Goal: Navigation & Orientation: Find specific page/section

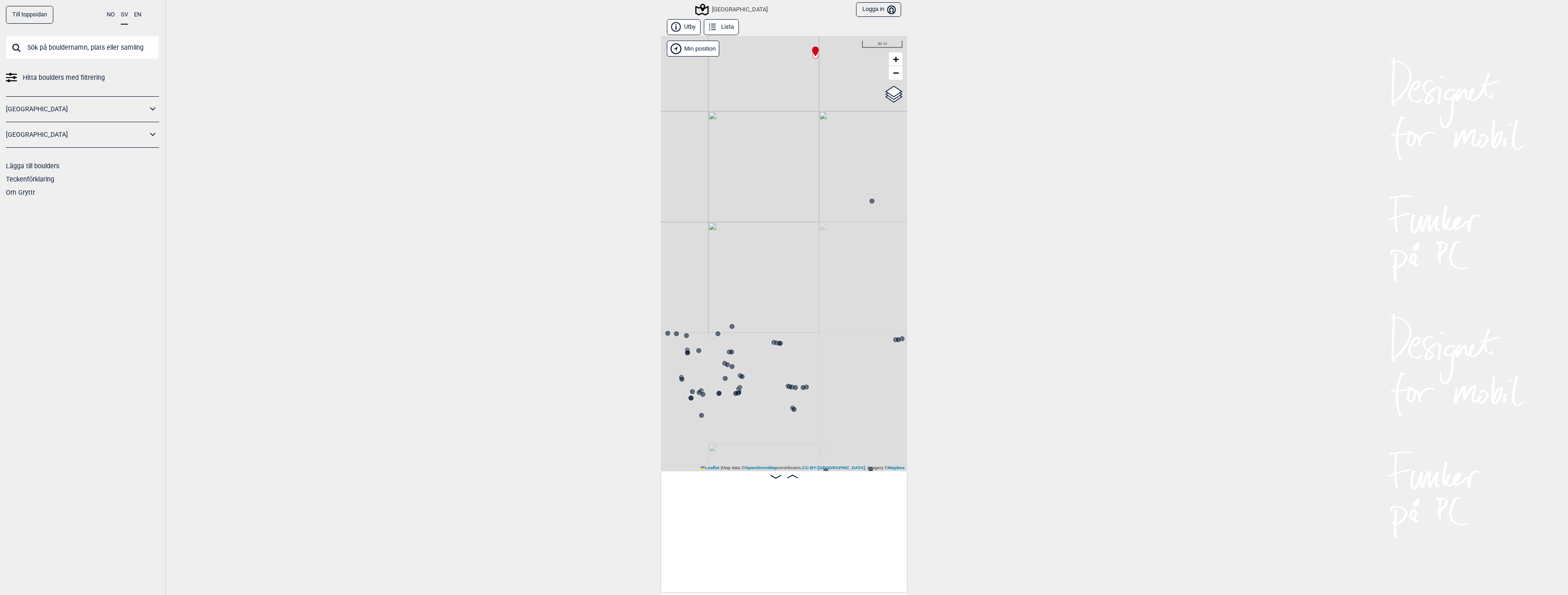
scroll to position [0, 13863]
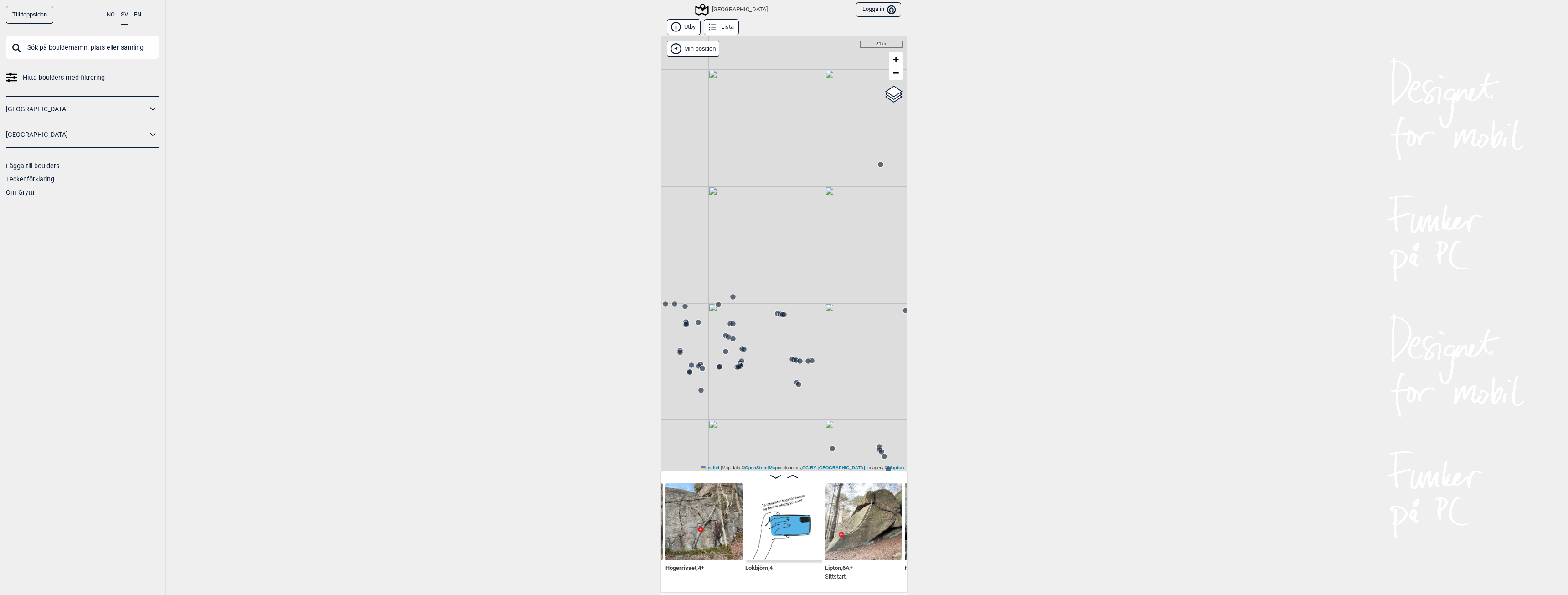
click at [724, 7] on div "[GEOGRAPHIC_DATA]" at bounding box center [732, 10] width 71 height 11
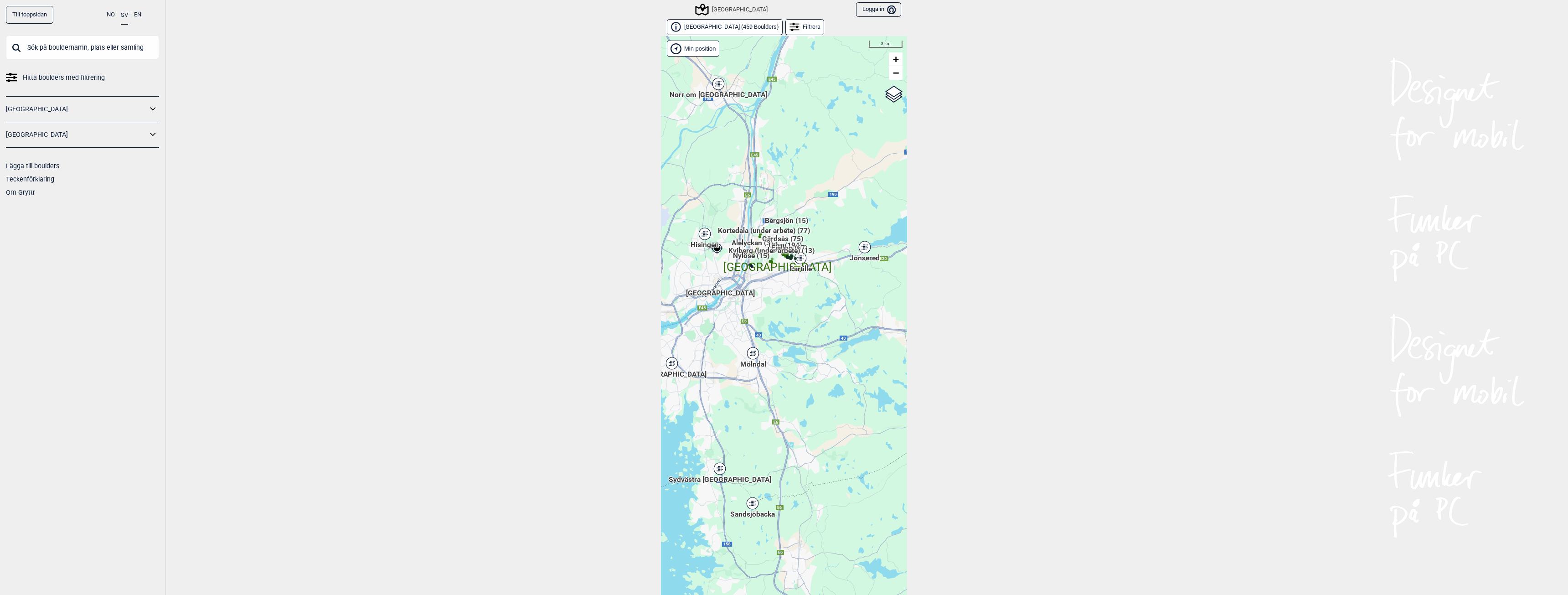
scroll to position [14, 0]
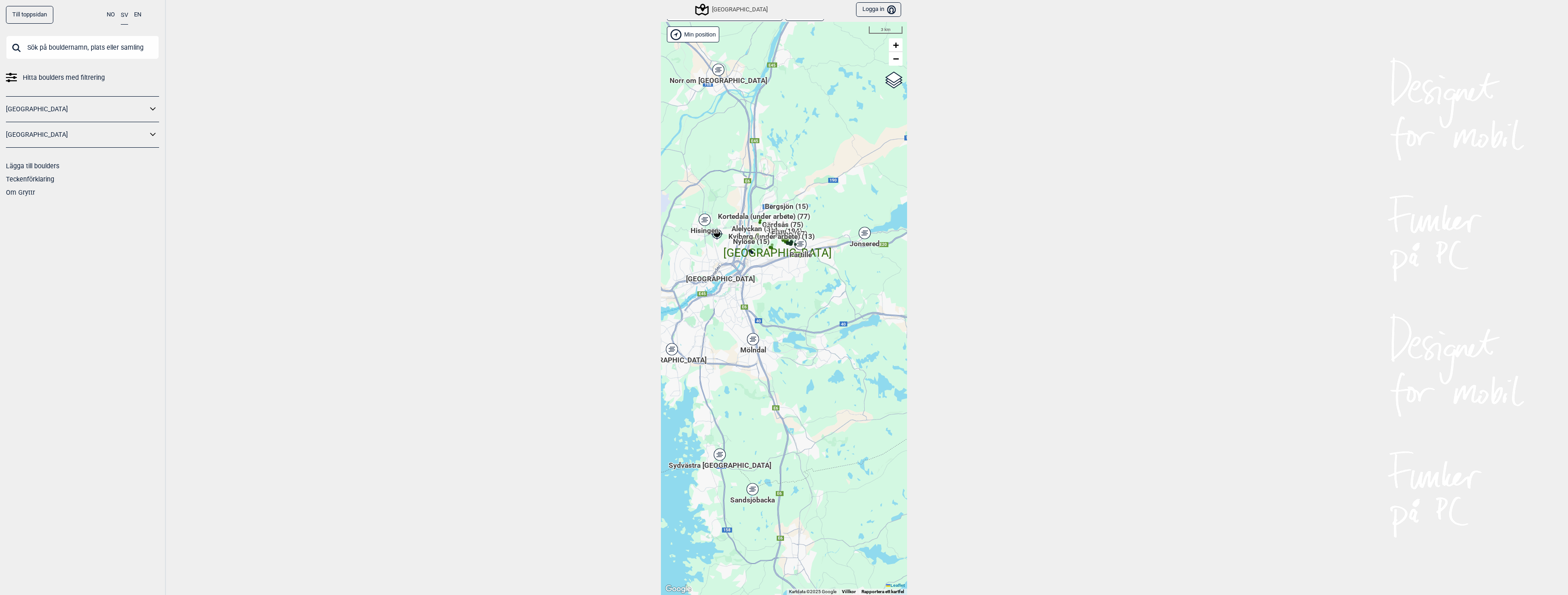
drag, startPoint x: 724, startPoint y: 136, endPoint x: 811, endPoint y: 318, distance: 201.7
click at [810, 315] on div "Hallingdal Gol Ål Stange Kolomoen [GEOGRAPHIC_DATA] [GEOGRAPHIC_DATA][PERSON_NA…" at bounding box center [784, 308] width 246 height 573
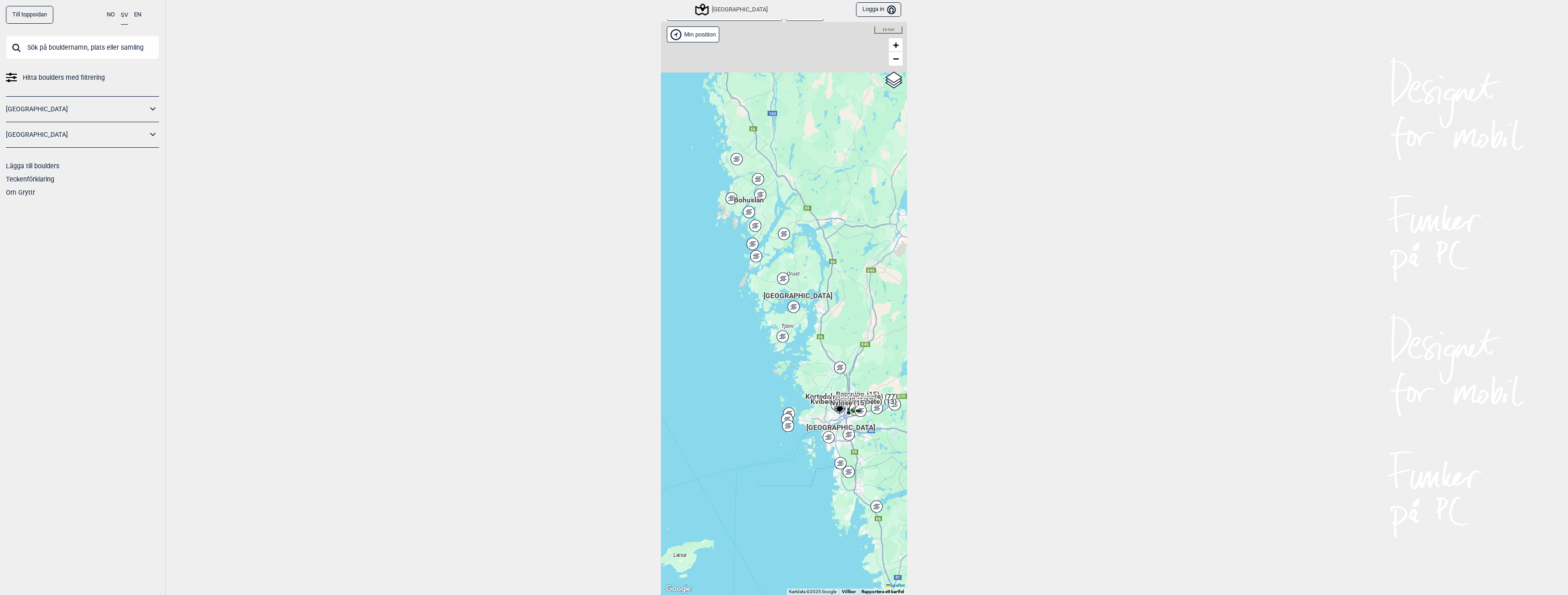
drag, startPoint x: 763, startPoint y: 196, endPoint x: 791, endPoint y: 268, distance: 77.3
click at [791, 268] on div "Hallingdal Stange [GEOGRAPHIC_DATA] syd [GEOGRAPHIC_DATA] og omegn [GEOGRAPHIC_…" at bounding box center [784, 308] width 246 height 573
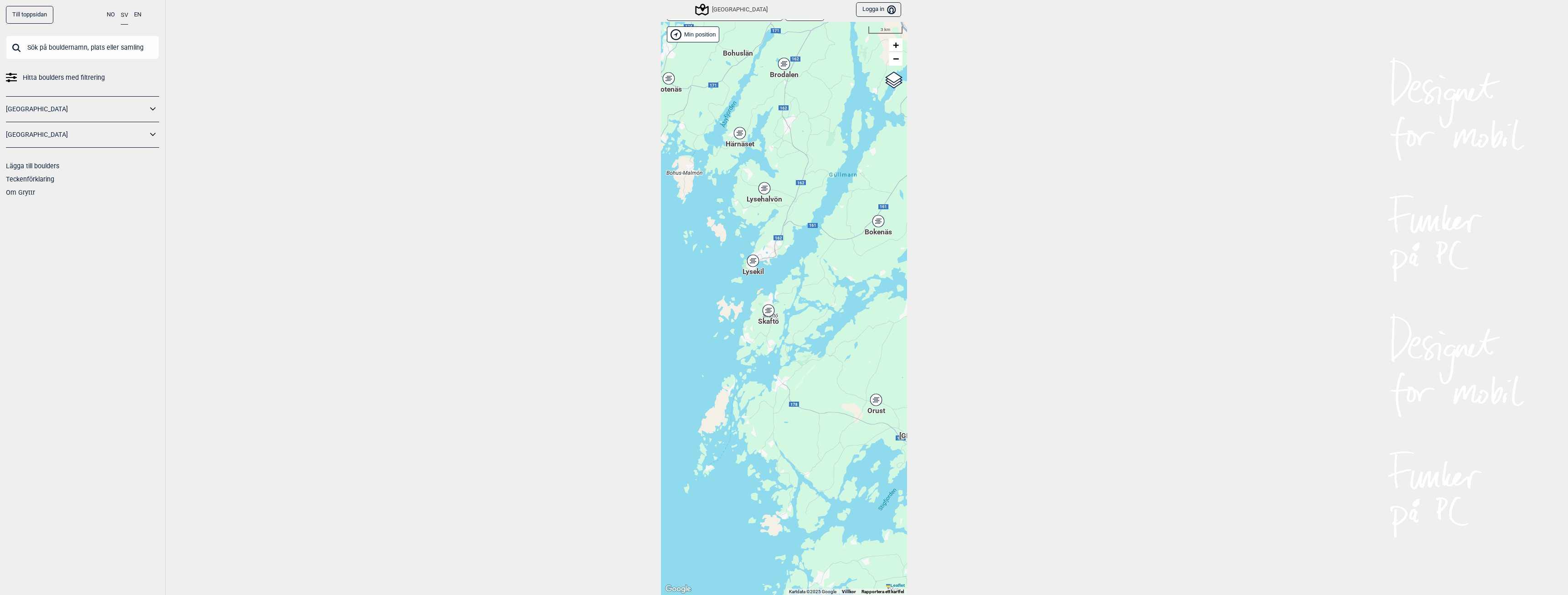
click at [751, 258] on div "Lysekil" at bounding box center [752, 260] width 5 height 5
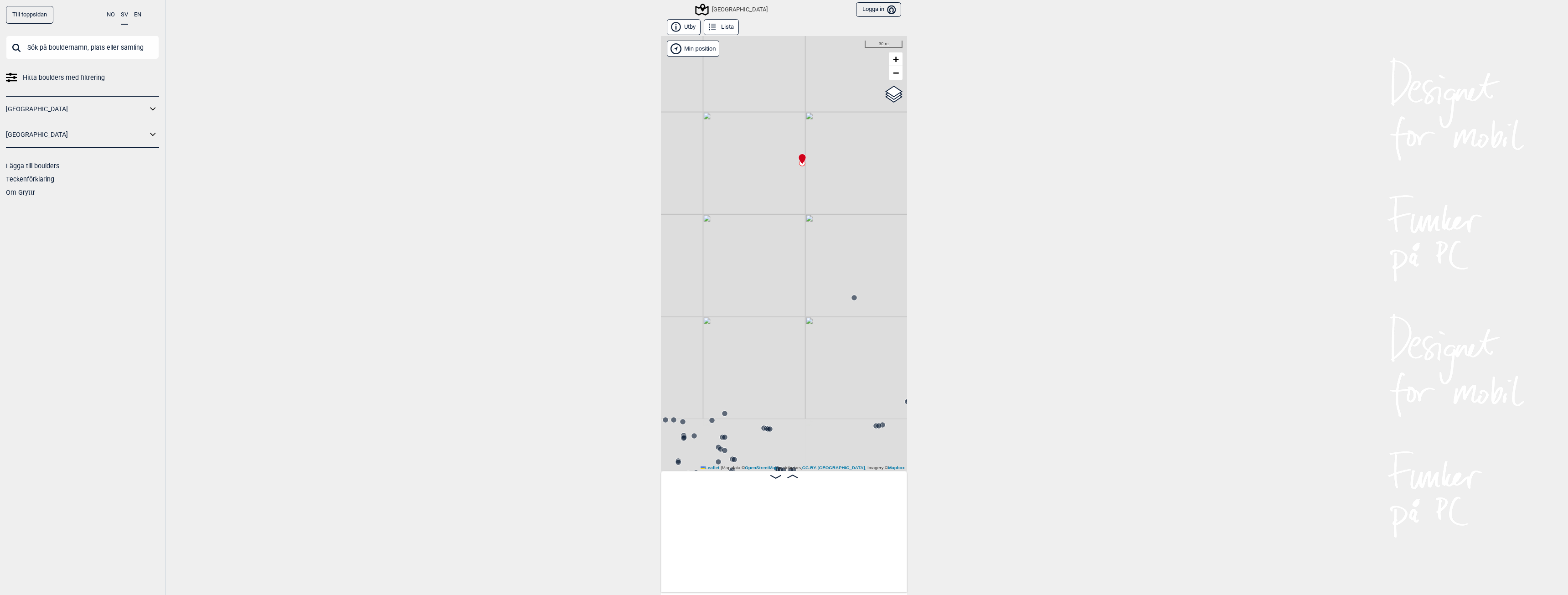
scroll to position [0, 13863]
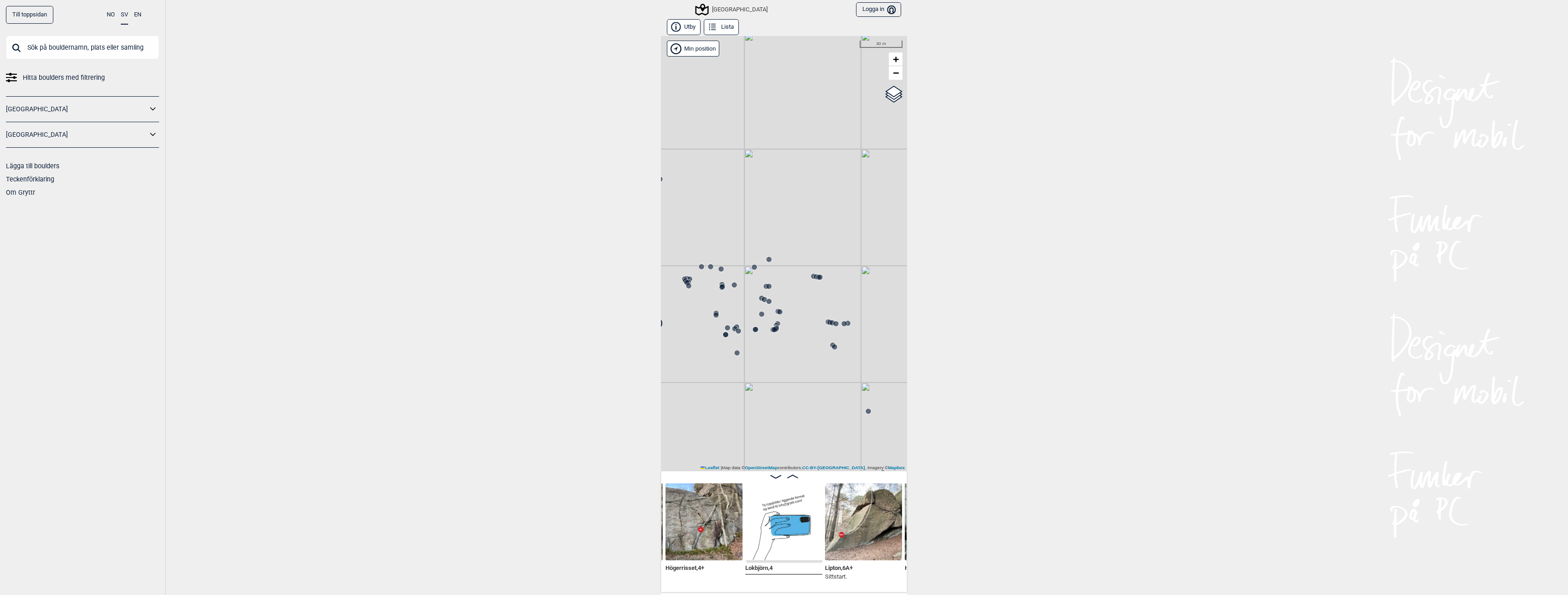
drag, startPoint x: 770, startPoint y: 391, endPoint x: 792, endPoint y: 365, distance: 34.1
click at [792, 365] on div "[GEOGRAPHIC_DATA]" at bounding box center [784, 253] width 246 height 435
drag, startPoint x: 772, startPoint y: 287, endPoint x: 728, endPoint y: 311, distance: 50.1
click at [728, 311] on div "[GEOGRAPHIC_DATA]" at bounding box center [784, 253] width 246 height 435
click at [785, 335] on icon at bounding box center [787, 338] width 7 height 7
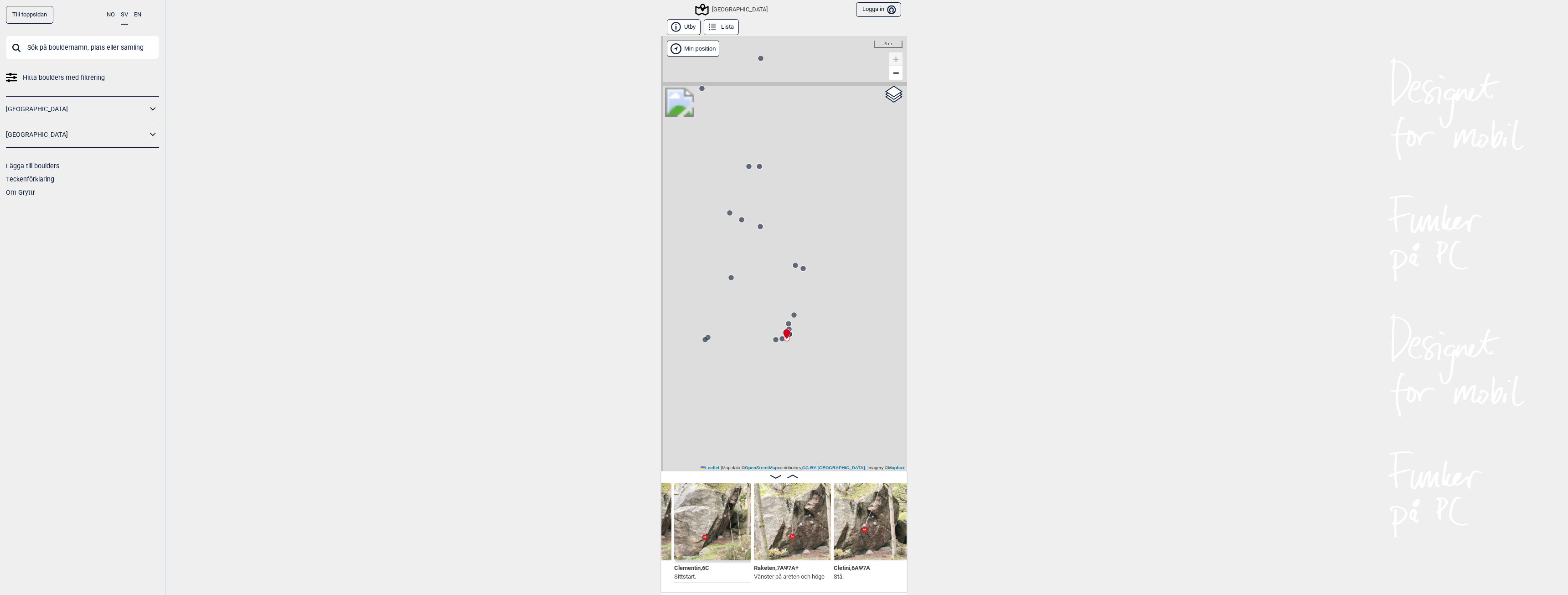
scroll to position [0, 10625]
click at [847, 535] on img at bounding box center [870, 522] width 77 height 77
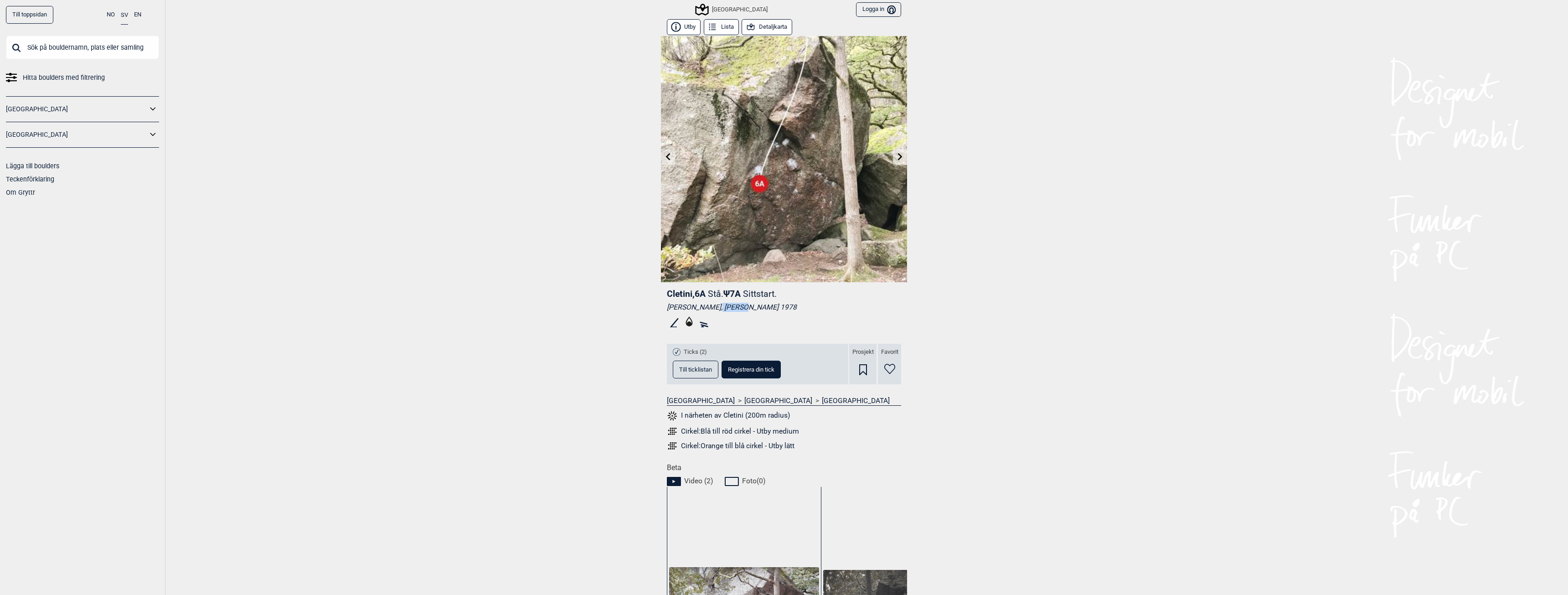
drag, startPoint x: 706, startPoint y: 306, endPoint x: 730, endPoint y: 307, distance: 24.0
click at [730, 307] on div "Bogi Palfay, Jan Pålsgård 1978" at bounding box center [783, 307] width 234 height 9
click at [730, 307] on div "Bogi Palfay, Jan Pålsgård 1978" at bounding box center [783, 307] width 234 height 9
drag, startPoint x: 665, startPoint y: 307, endPoint x: 755, endPoint y: 309, distance: 90.0
click at [755, 309] on div "Bogi Palfay, Jan Pålsgård 1978" at bounding box center [783, 307] width 234 height 9
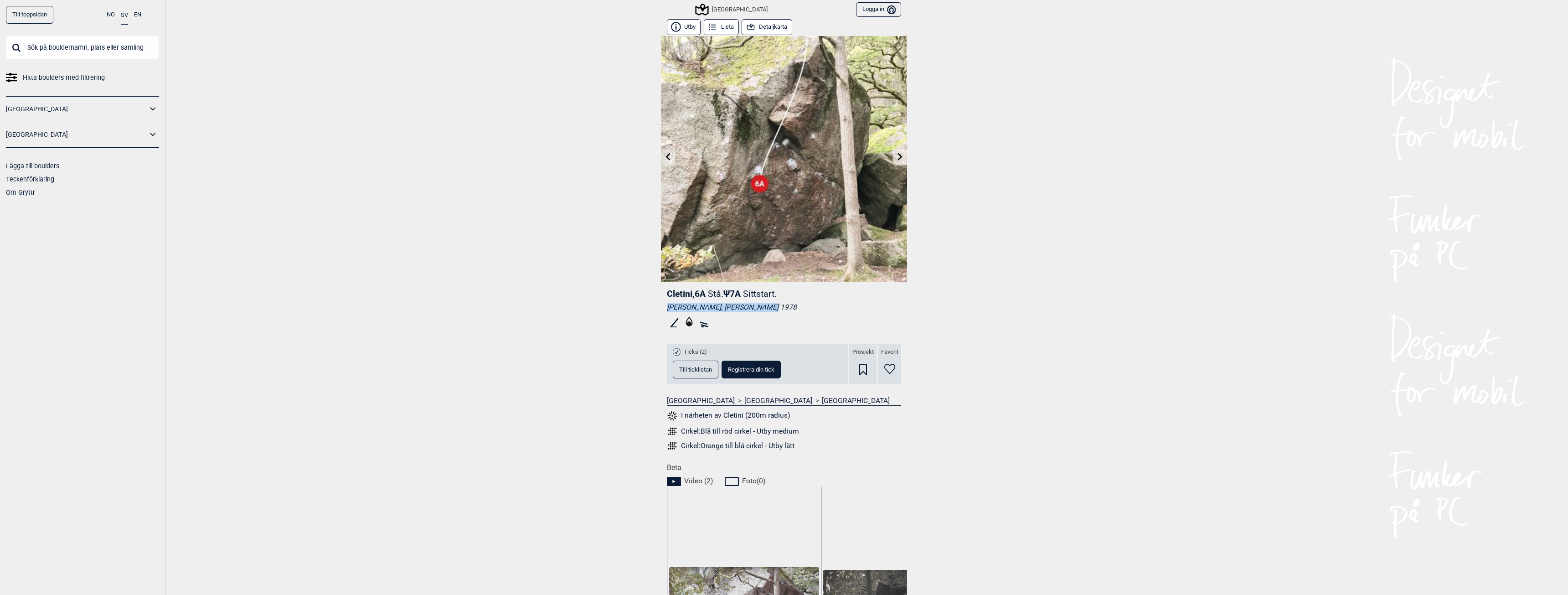
click at [755, 309] on div "Bogi Palfay, Jan Pålsgård 1978" at bounding box center [783, 307] width 234 height 9
click at [696, 369] on span "Till ticklistan" at bounding box center [695, 370] width 33 height 6
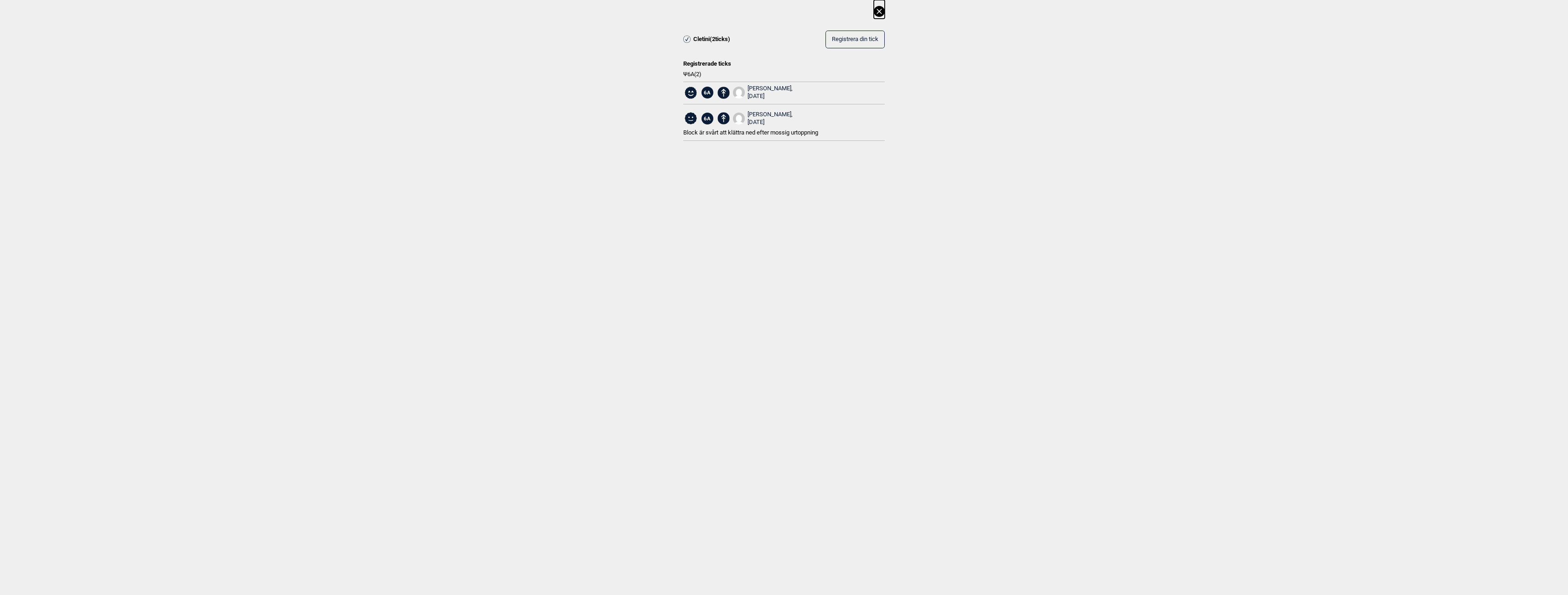
click at [755, 86] on div "Felix Örskov, 2025.07.28" at bounding box center [770, 92] width 45 height 15
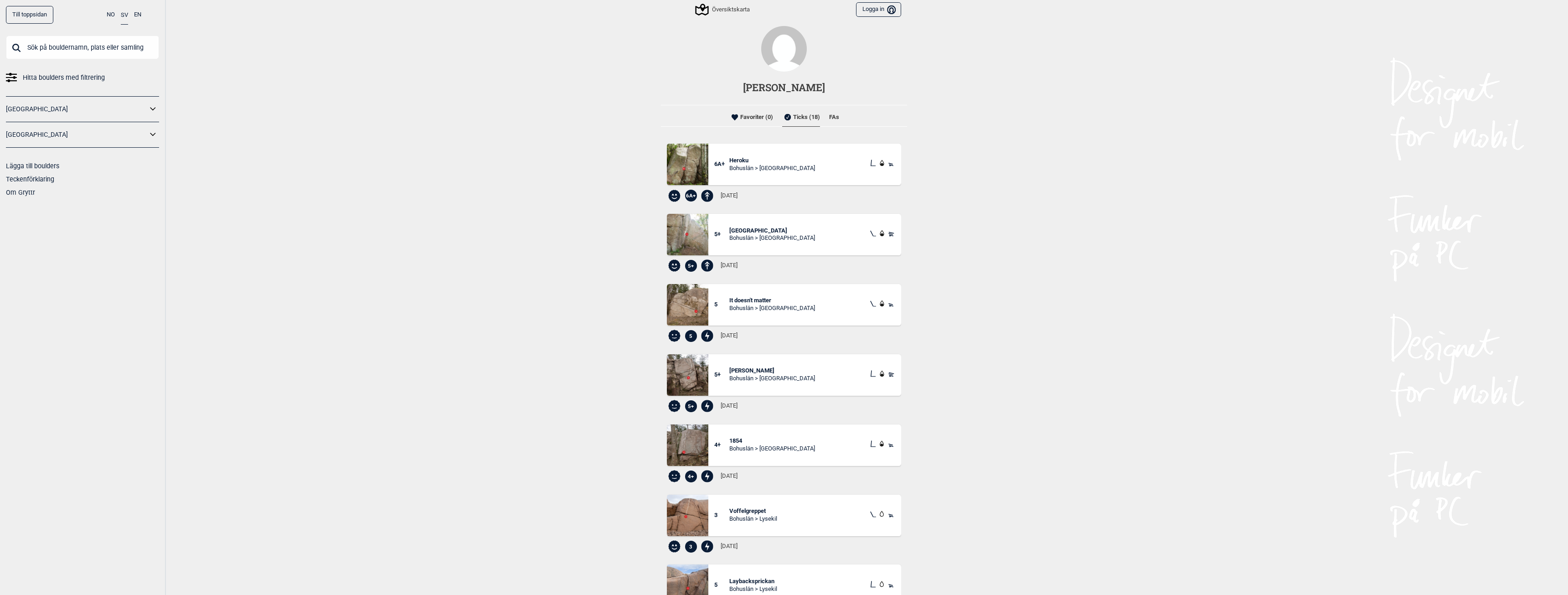
drag, startPoint x: 679, startPoint y: 434, endPoint x: 689, endPoint y: 472, distance: 39.3
click at [631, 445] on div "Till toppsidan NO SV EN Hitta boulders med filtrering Norge Sverige Lägga till …" at bounding box center [784, 297] width 1568 height 595
click at [540, 425] on div "Till toppsidan NO SV EN Hitta boulders med filtrering Norge Sverige Lägga till …" at bounding box center [784, 297] width 1568 height 595
click at [730, 161] on span "Heroku" at bounding box center [772, 161] width 86 height 8
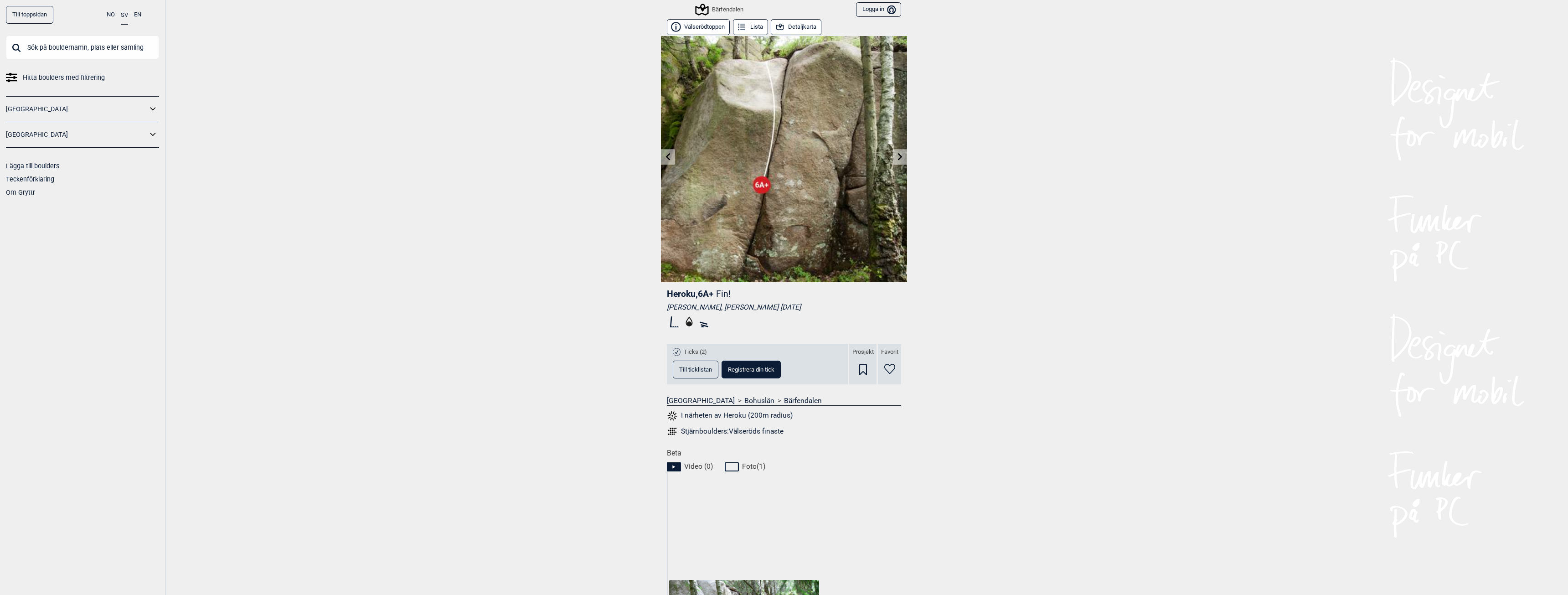
click at [540, 313] on div "Till toppsidan NO SV EN Hitta boulders med filtrering Norge Sverige Lägga till …" at bounding box center [784, 297] width 1568 height 595
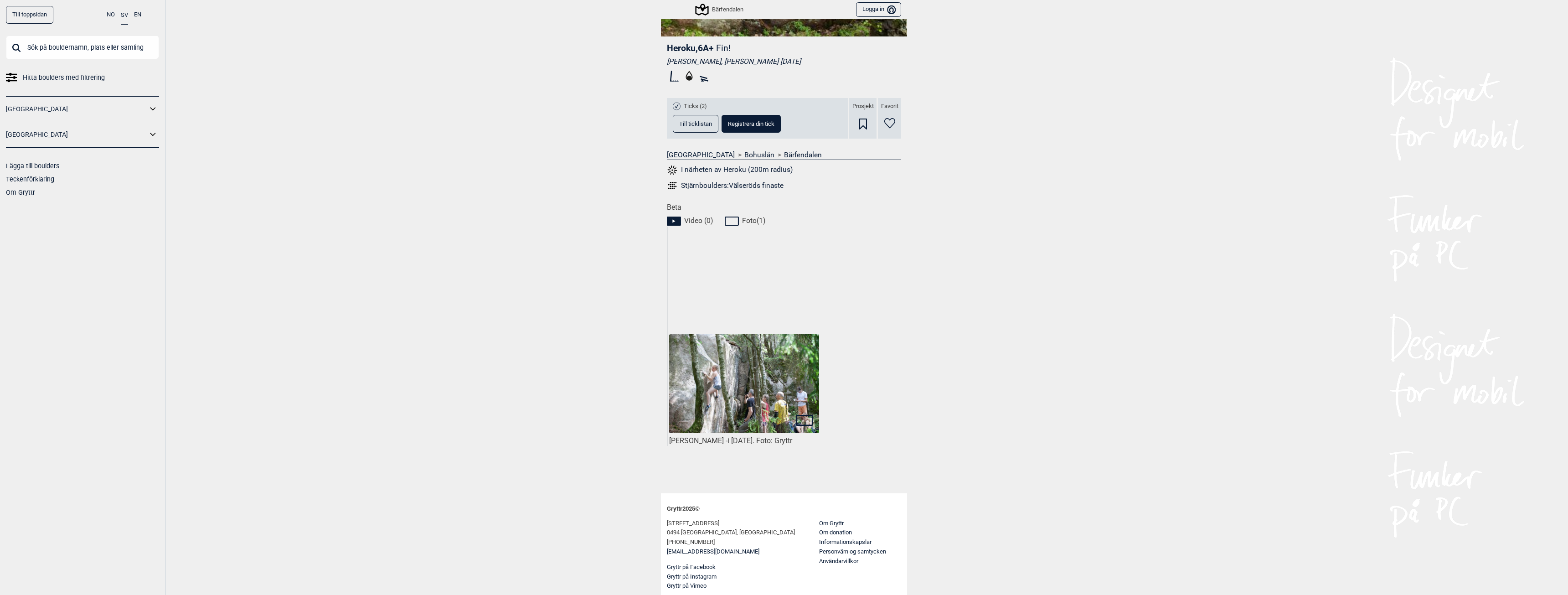
scroll to position [247, 0]
